Goal: Book appointment/travel/reservation

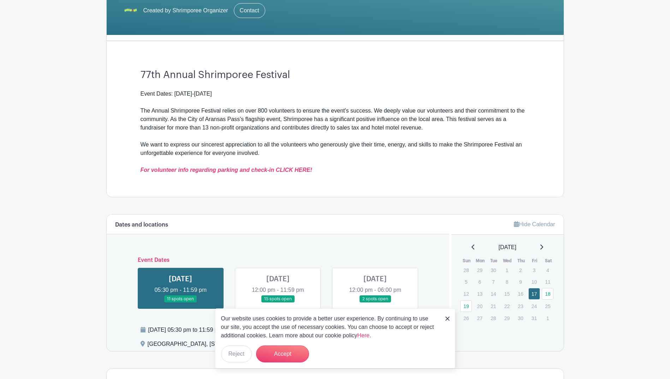
scroll to position [168, 0]
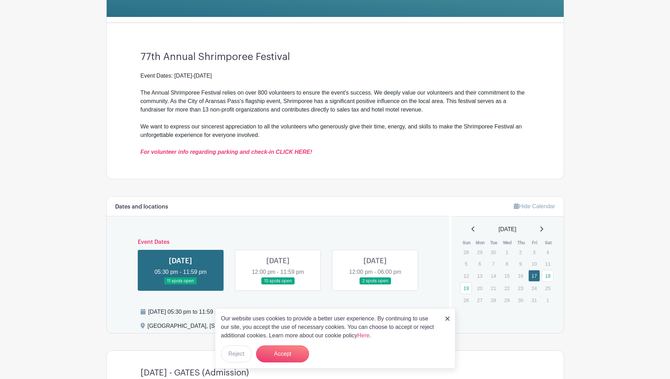
click at [448, 318] on img at bounding box center [447, 319] width 4 height 4
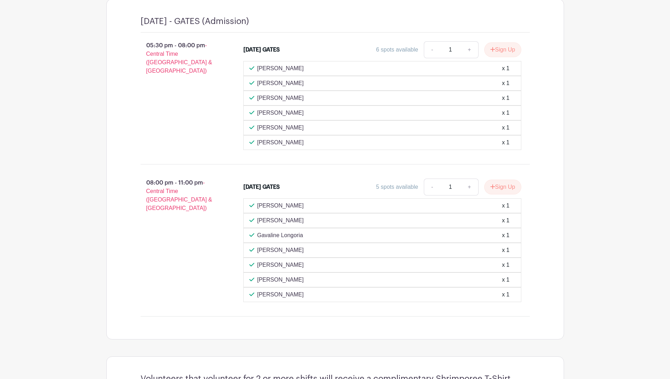
scroll to position [370, 0]
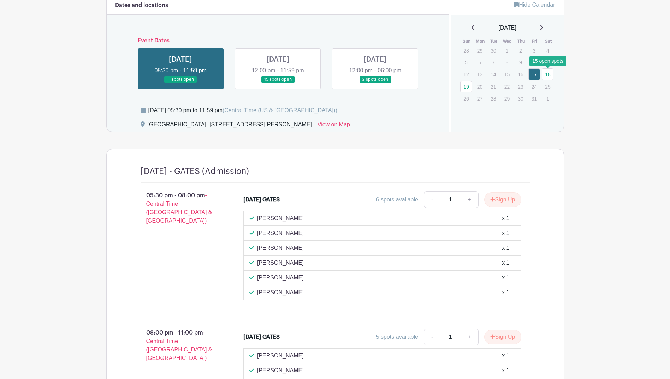
click at [547, 74] on link "18" at bounding box center [548, 75] width 12 height 12
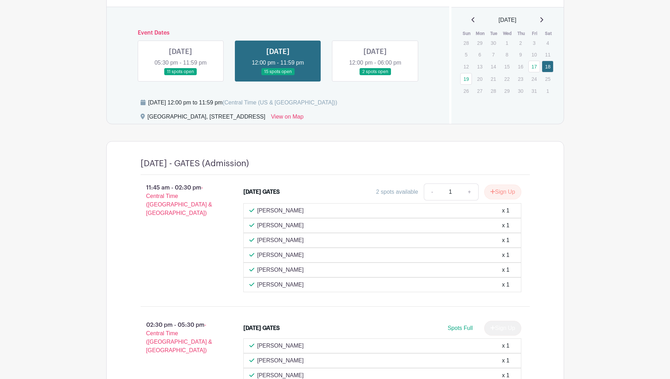
scroll to position [374, 0]
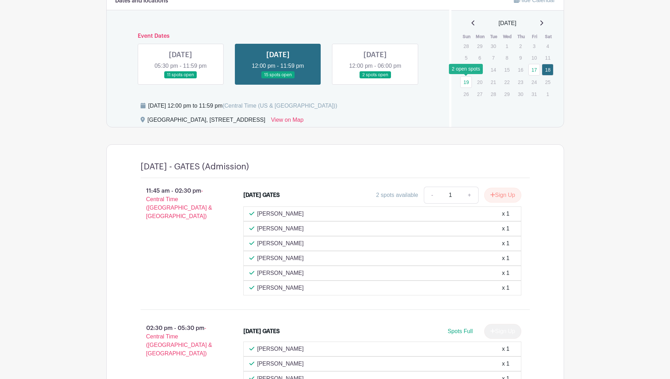
click at [467, 82] on link "19" at bounding box center [466, 82] width 12 height 12
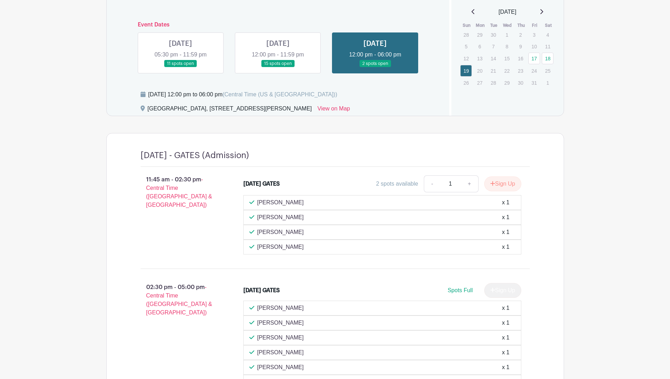
scroll to position [339, 0]
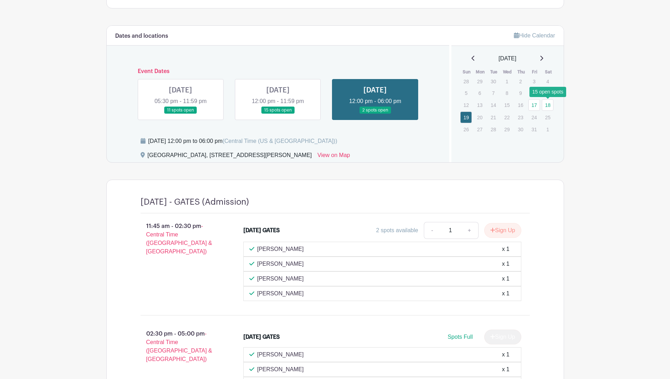
click at [551, 105] on link "18" at bounding box center [548, 105] width 12 height 12
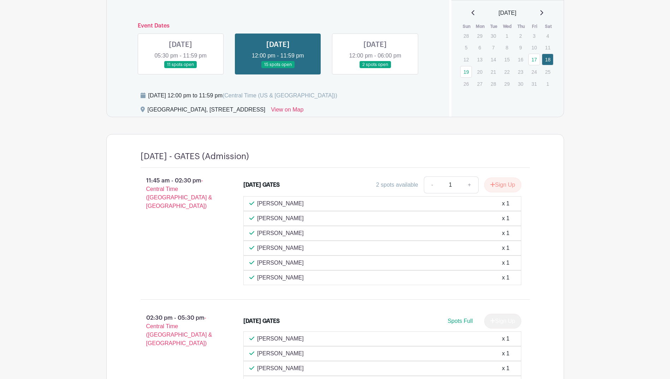
scroll to position [383, 0]
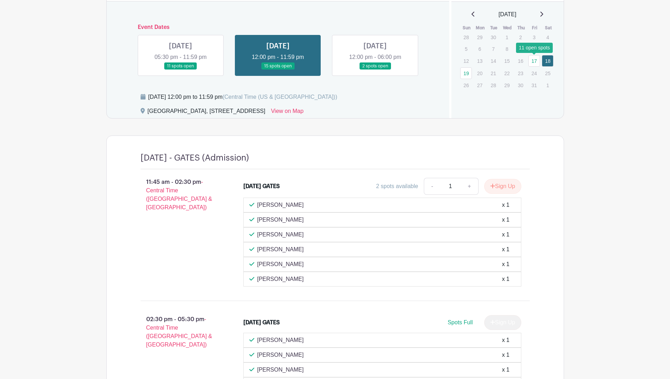
click at [537, 62] on link "17" at bounding box center [534, 61] width 12 height 12
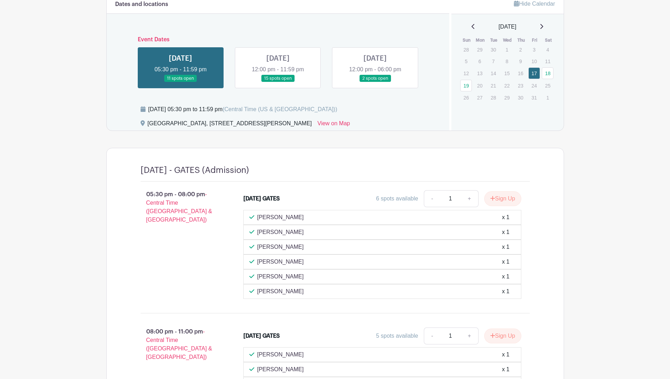
scroll to position [365, 0]
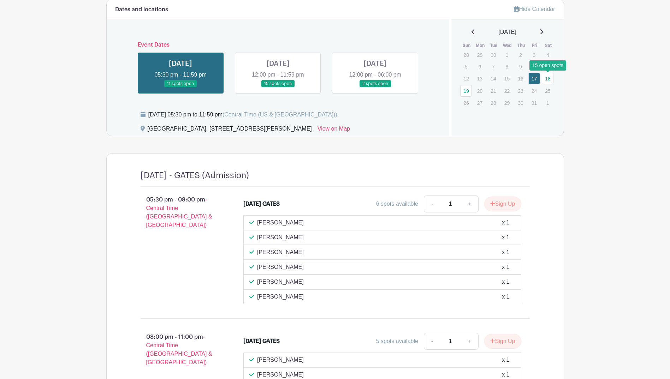
click at [548, 80] on link "18" at bounding box center [548, 79] width 12 height 12
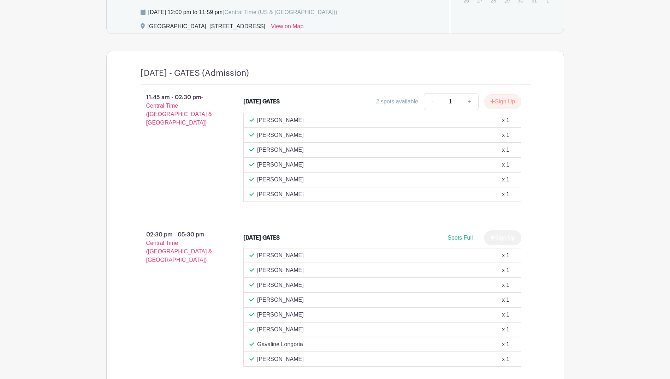
scroll to position [480, 0]
